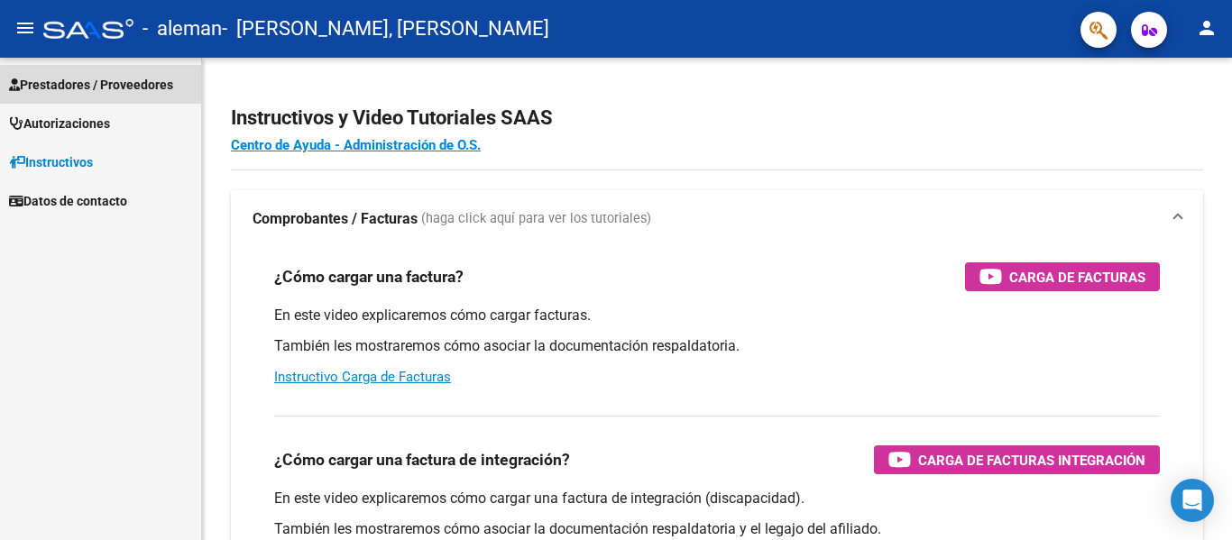
click at [113, 85] on span "Prestadores / Proveedores" at bounding box center [91, 85] width 164 height 20
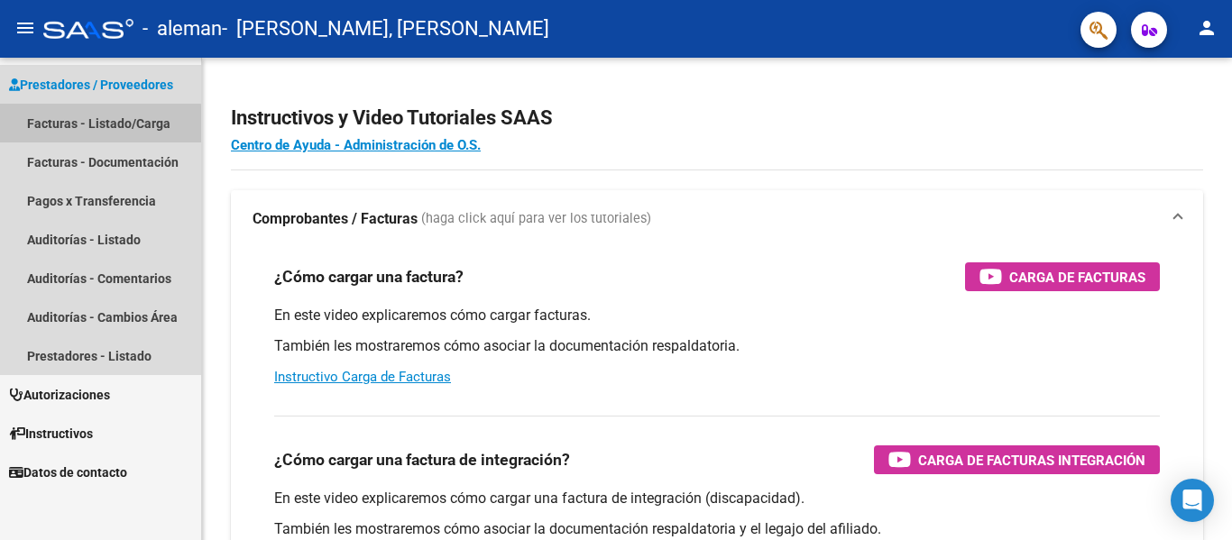
click at [96, 124] on link "Facturas - Listado/Carga" at bounding box center [100, 123] width 201 height 39
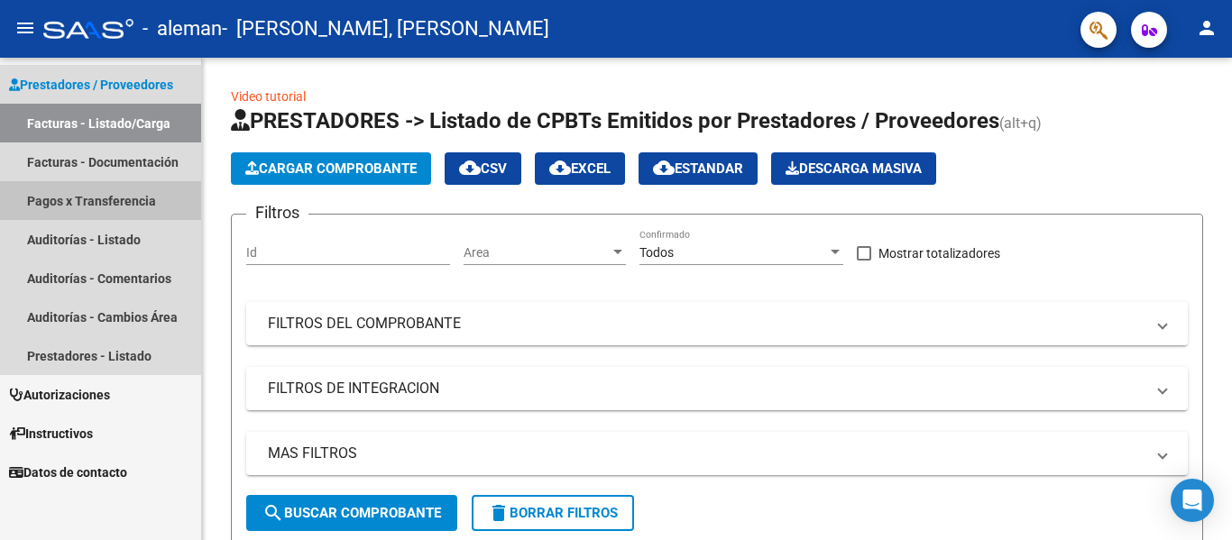
click at [97, 198] on link "Pagos x Transferencia" at bounding box center [100, 200] width 201 height 39
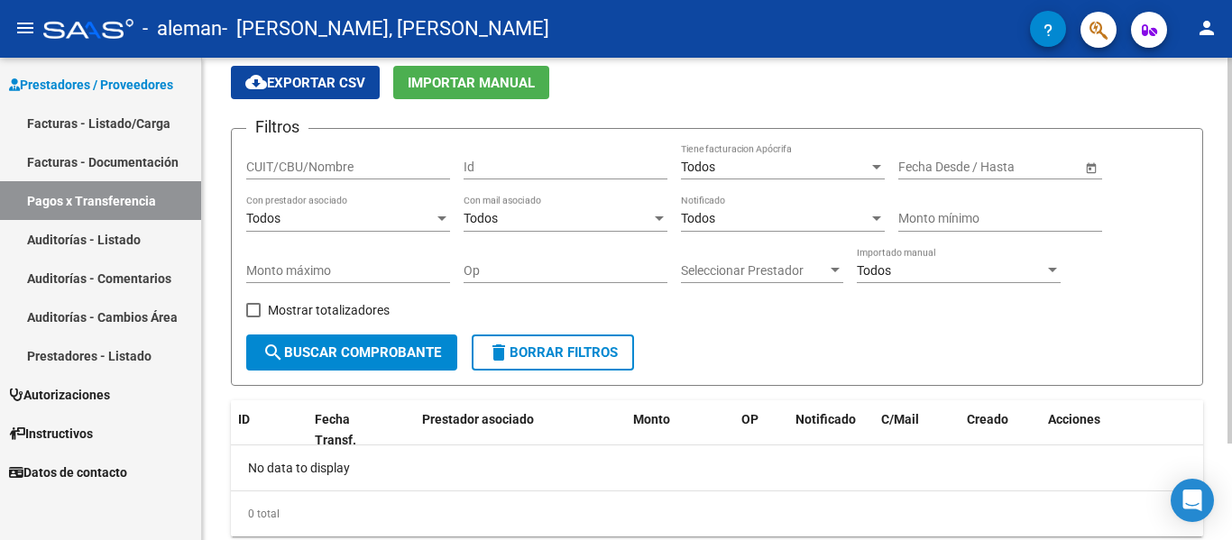
scroll to position [121, 0]
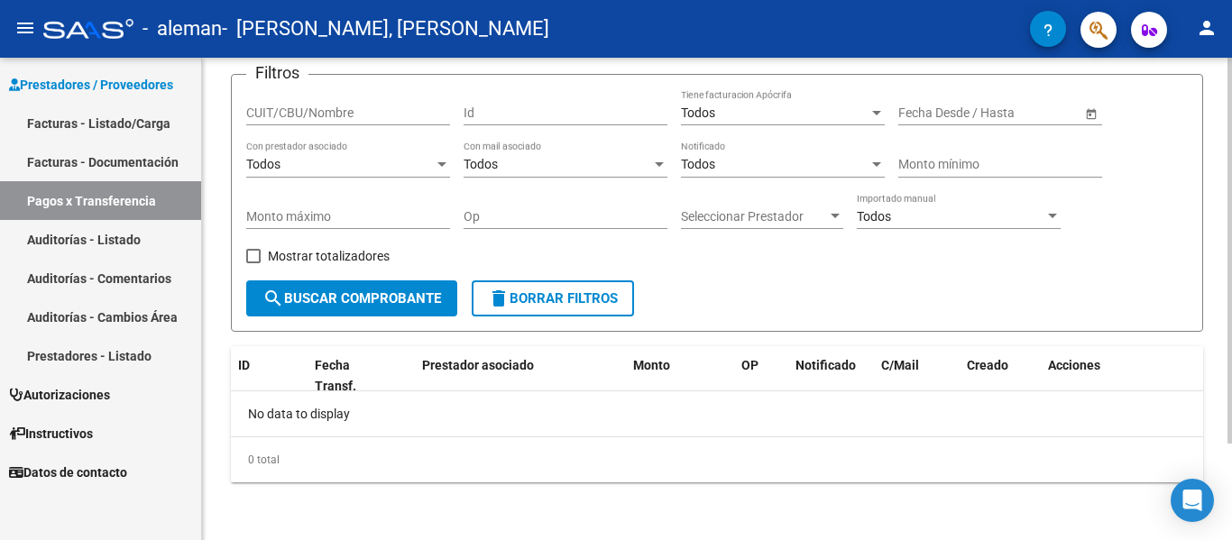
click at [1231, 238] on div at bounding box center [1229, 347] width 5 height 386
click at [89, 123] on link "Facturas - Listado/Carga" at bounding box center [100, 123] width 201 height 39
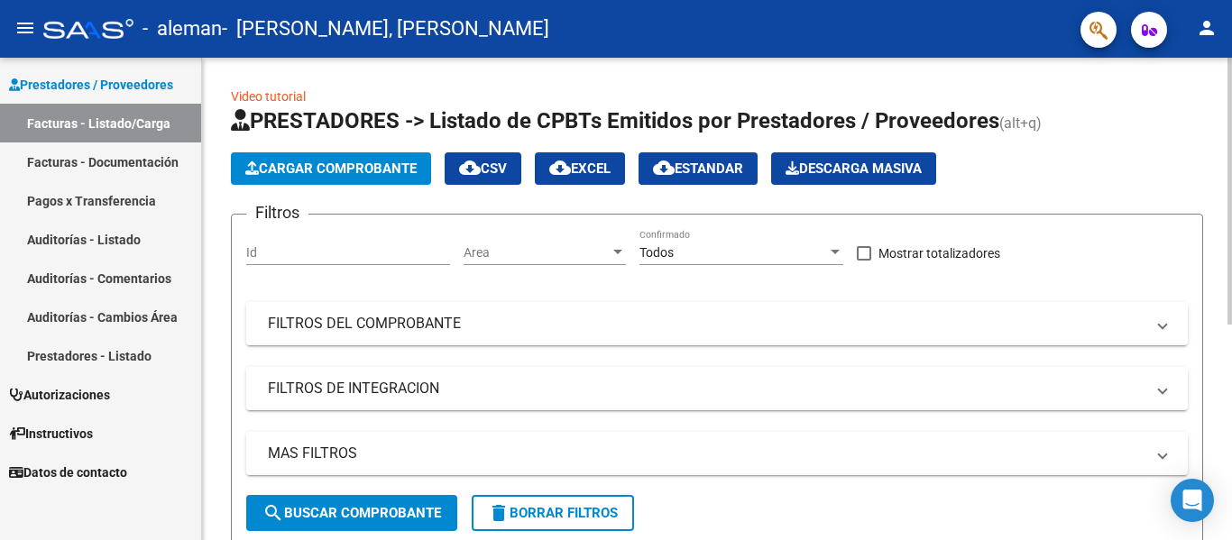
scroll to position [328, 0]
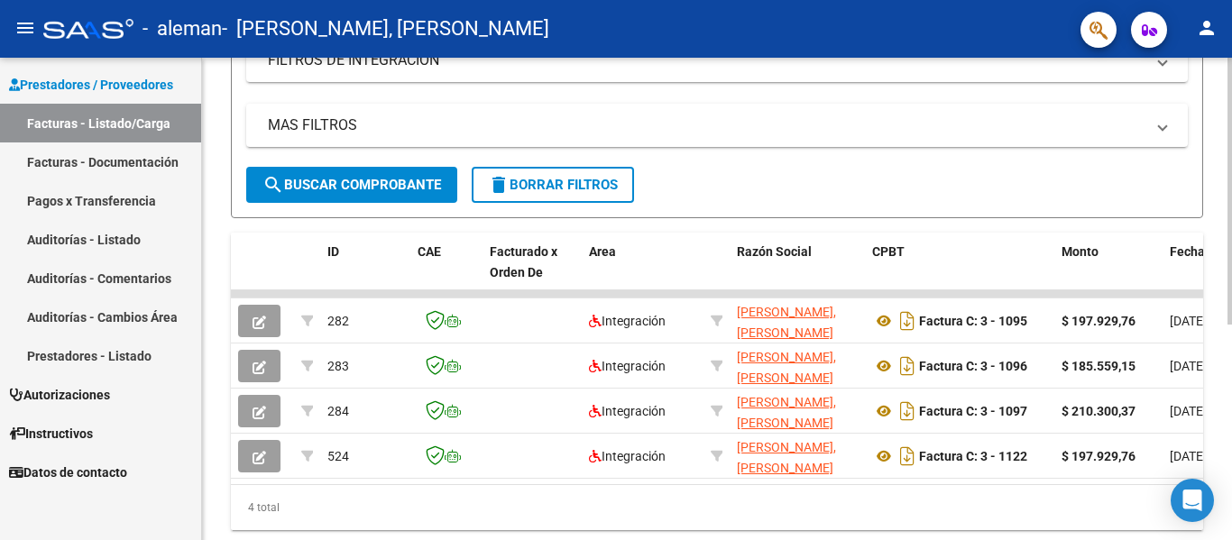
click at [1231, 363] on div at bounding box center [1229, 379] width 5 height 267
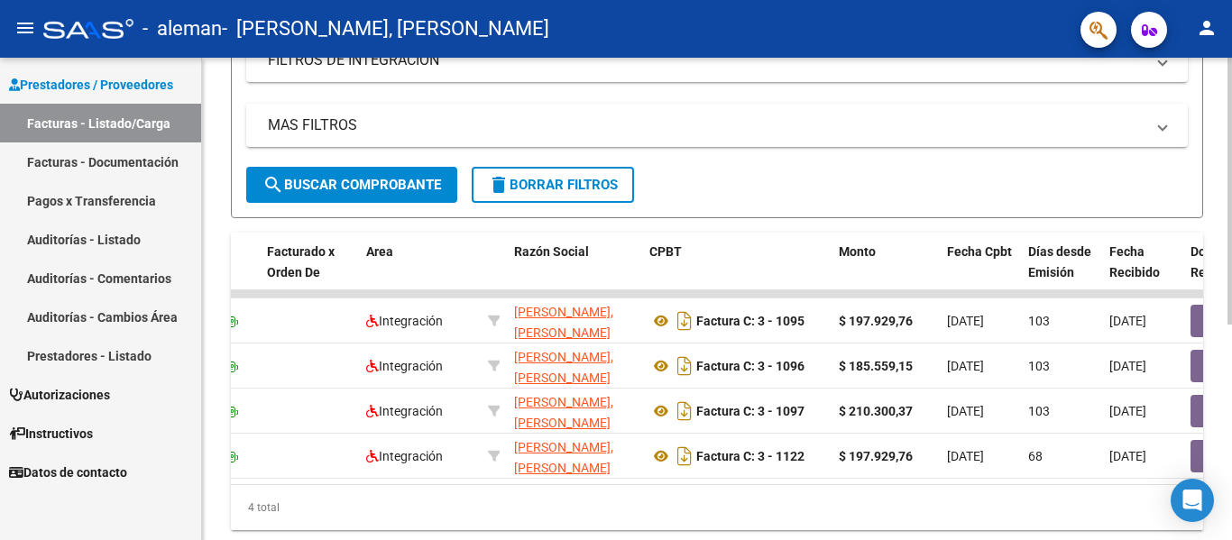
scroll to position [0, 0]
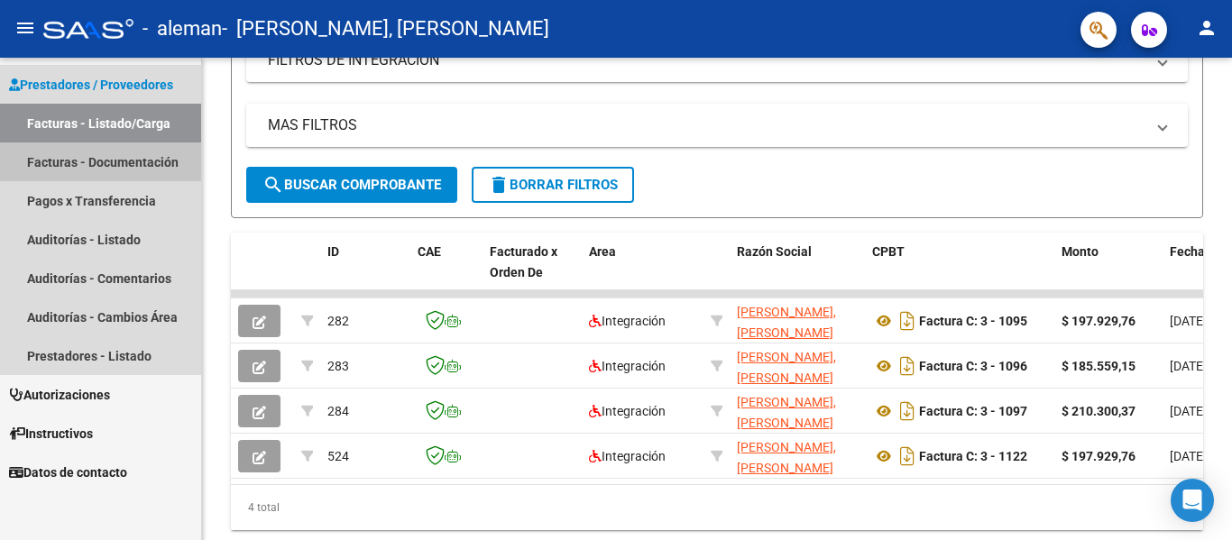
click at [124, 167] on link "Facturas - Documentación" at bounding box center [100, 161] width 201 height 39
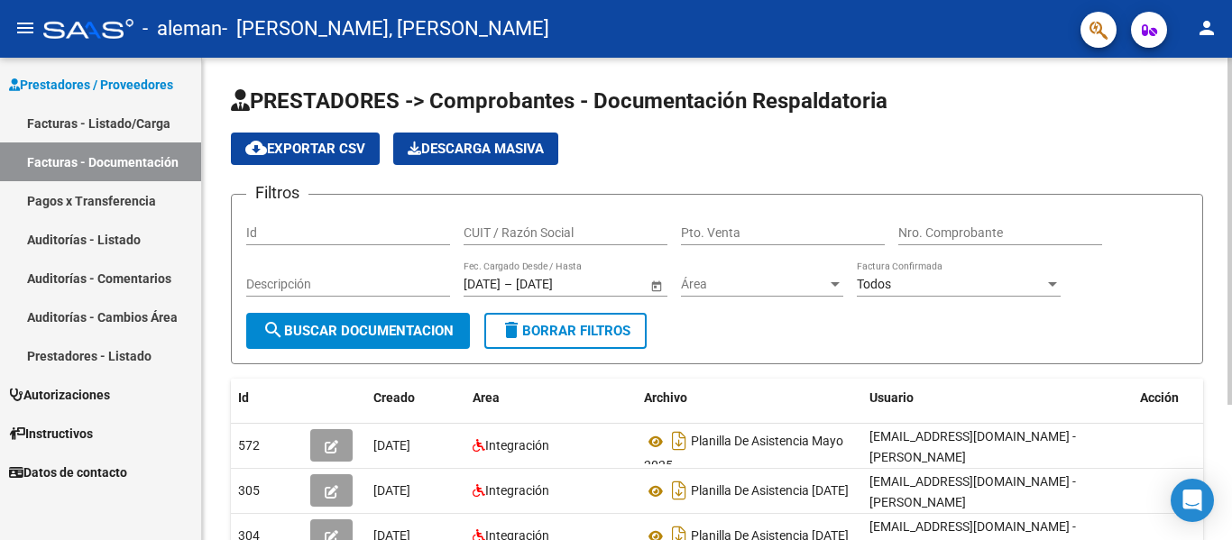
click at [1163, 34] on div "menu - [PERSON_NAME], [PERSON_NAME] person Prestadores / Proveedores Facturas -…" at bounding box center [616, 270] width 1232 height 540
click at [64, 120] on link "Facturas - Listado/Carga" at bounding box center [100, 123] width 201 height 39
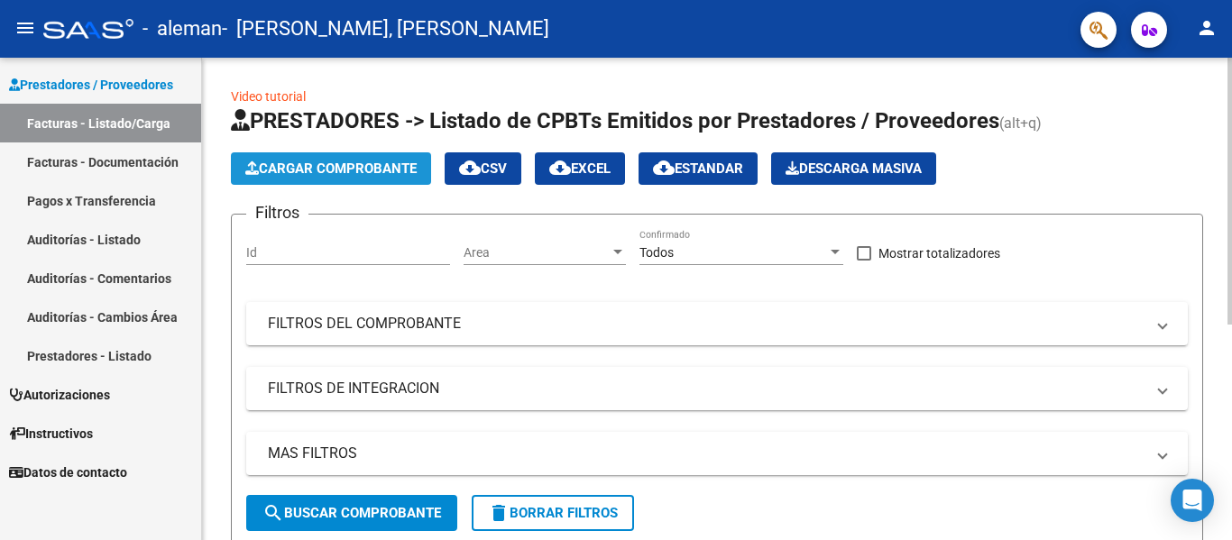
click at [417, 161] on span "Cargar Comprobante" at bounding box center [330, 169] width 171 height 16
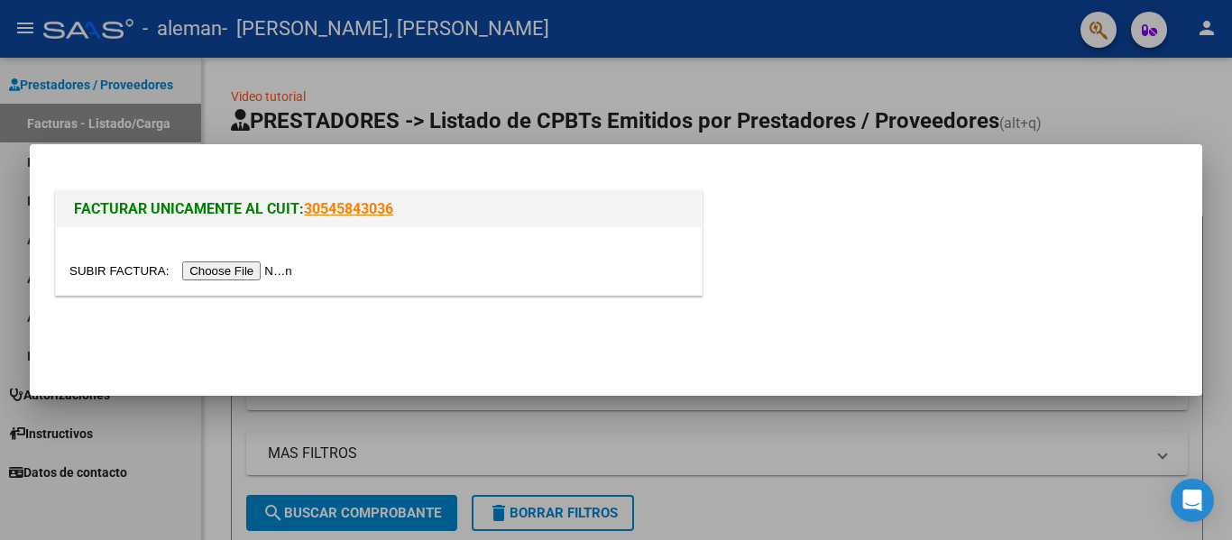
click at [1071, 316] on mat-dialog-actions at bounding box center [615, 340] width 1129 height 69
click at [988, 455] on div at bounding box center [616, 270] width 1232 height 540
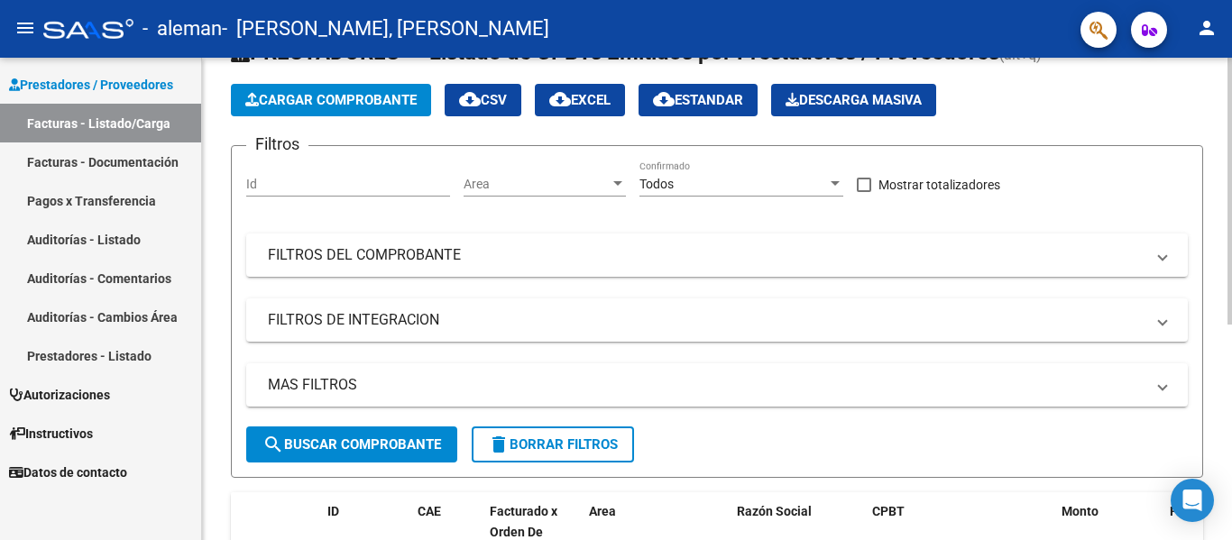
scroll to position [64, 0]
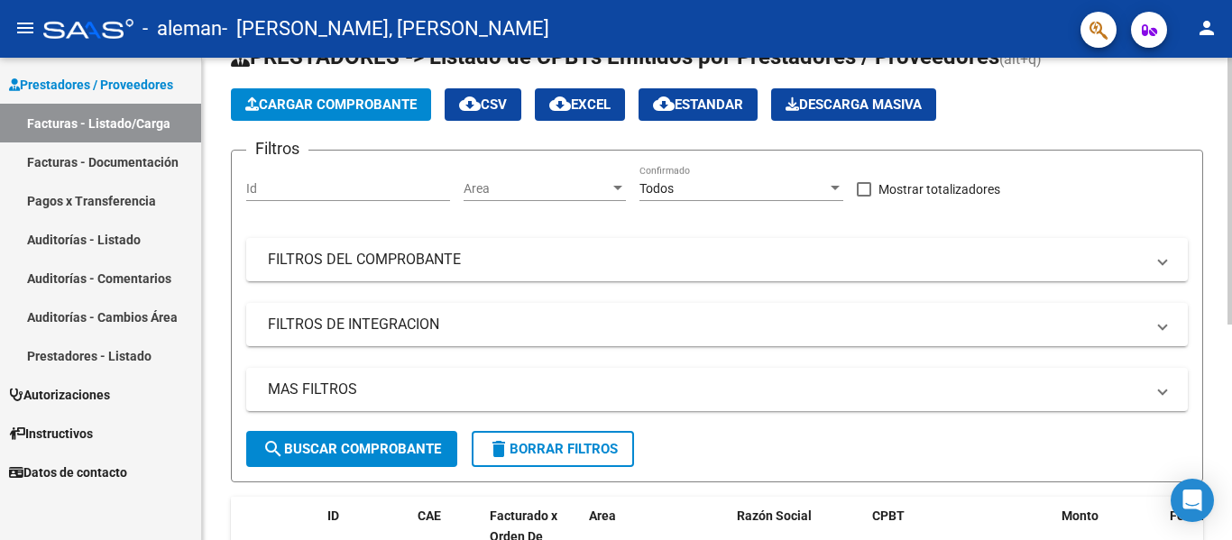
click at [1159, 116] on div "Video tutorial PRESTADORES -> Listado de CPBTs Emitidos por Prestadores / Prove…" at bounding box center [719, 423] width 1034 height 859
